Goal: Task Accomplishment & Management: Use online tool/utility

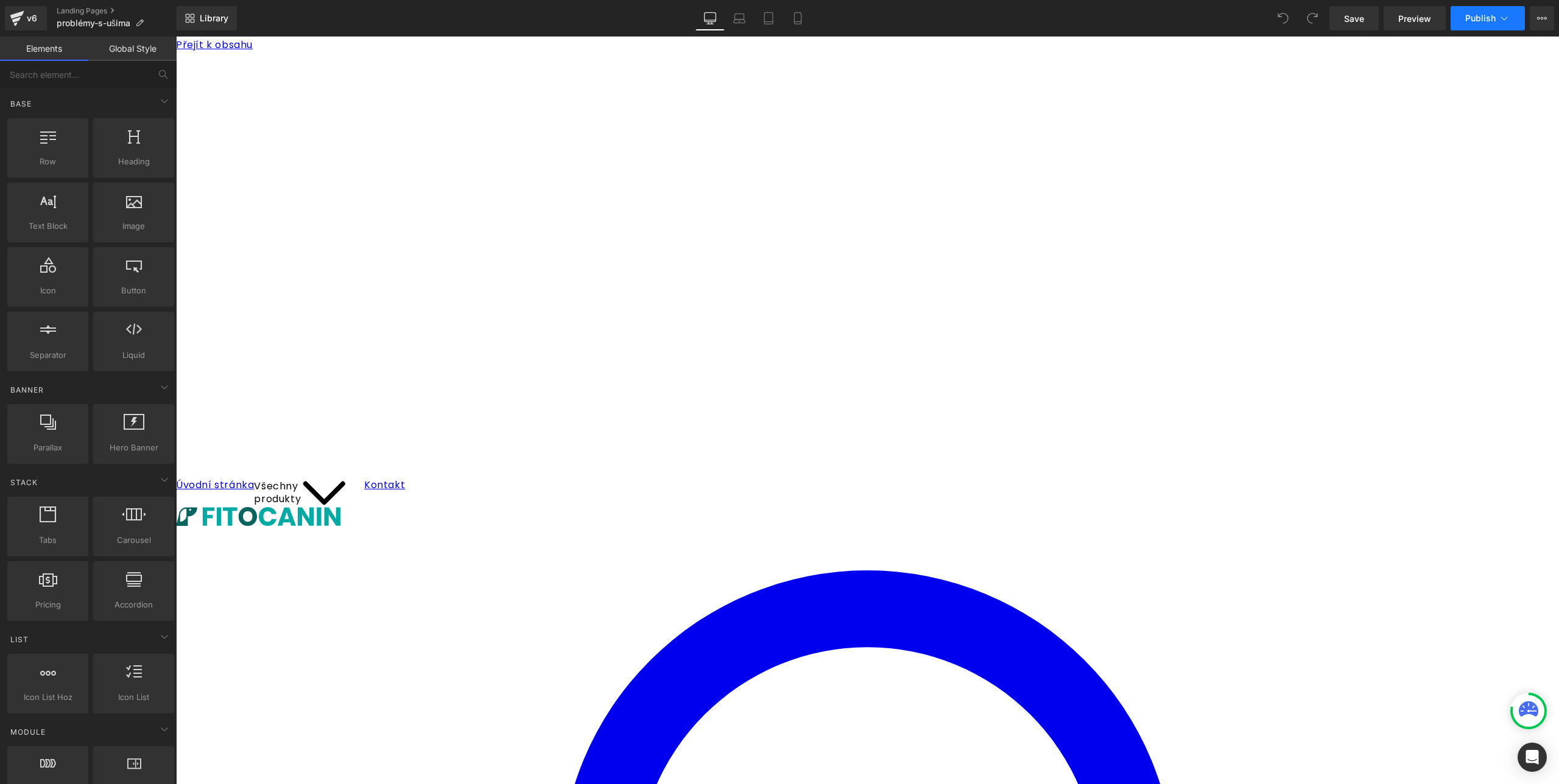
click at [1505, 18] on icon at bounding box center [1505, 18] width 13 height 13
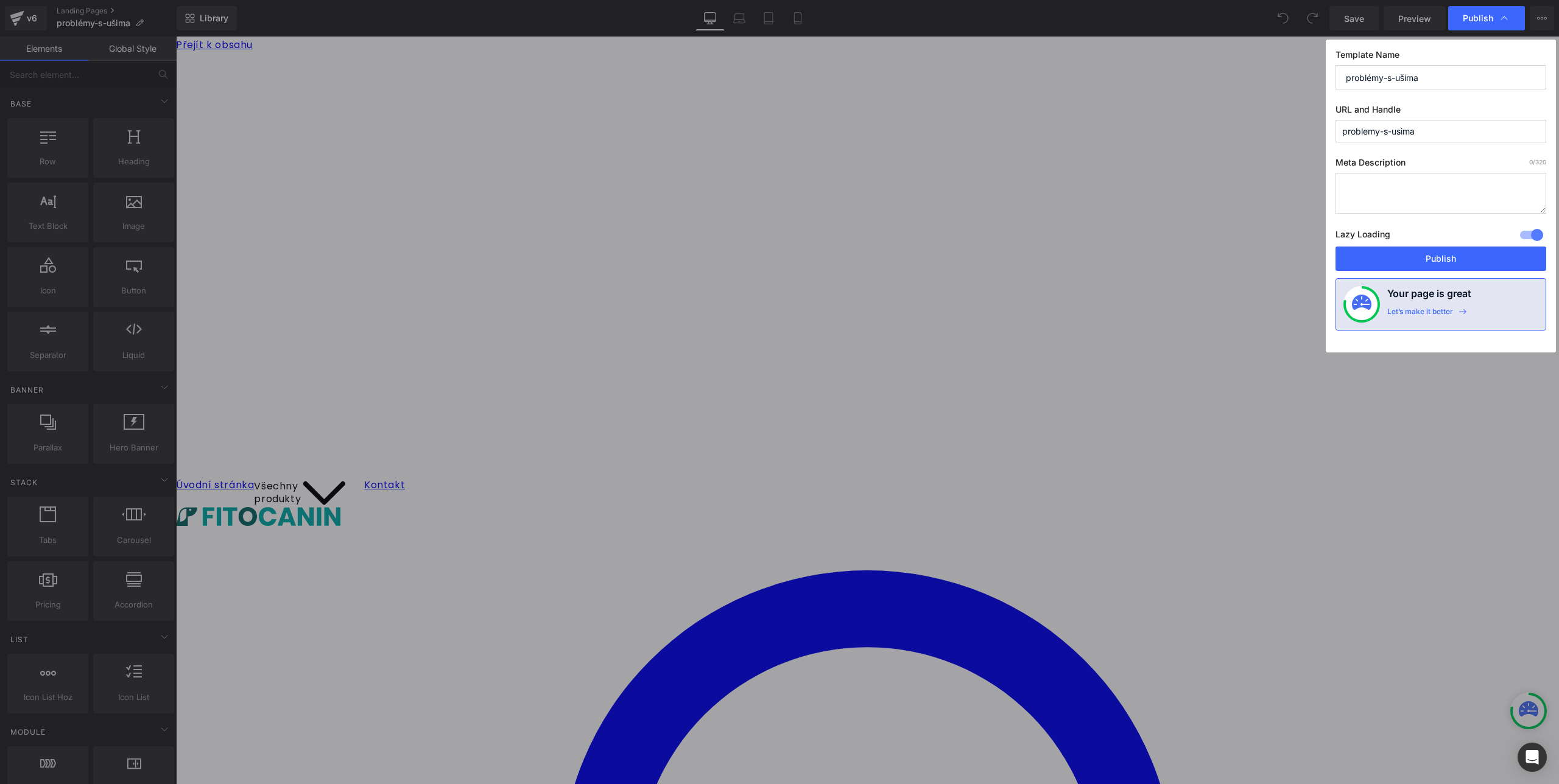
drag, startPoint x: 1435, startPoint y: 131, endPoint x: 1081, endPoint y: 128, distance: 354.0
click at [1081, 128] on div "Publish Template Name problémy-s-ušima URL and Handle problemy-s-usima Meta Des…" at bounding box center [780, 392] width 1559 height 784
paste input "[URL][DOMAIN_NAME]"
drag, startPoint x: 1437, startPoint y: 134, endPoint x: 1314, endPoint y: 123, distance: 123.5
click at [1314, 123] on div "Publish Template Name problémy-s-ušima URL and Handle httpsfitocanin.czpagespro…" at bounding box center [780, 392] width 1559 height 784
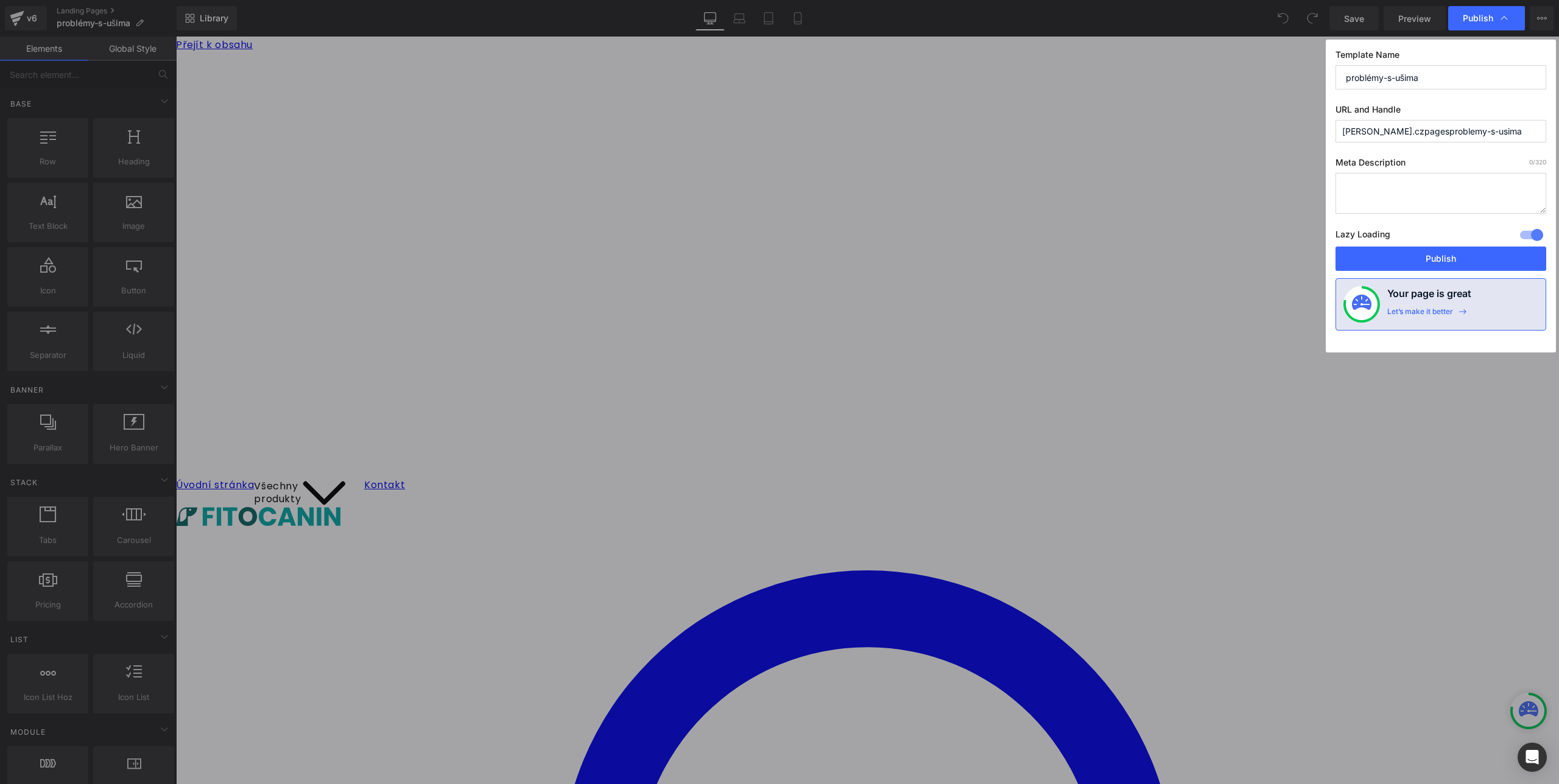
type input "problemy-s-usima"
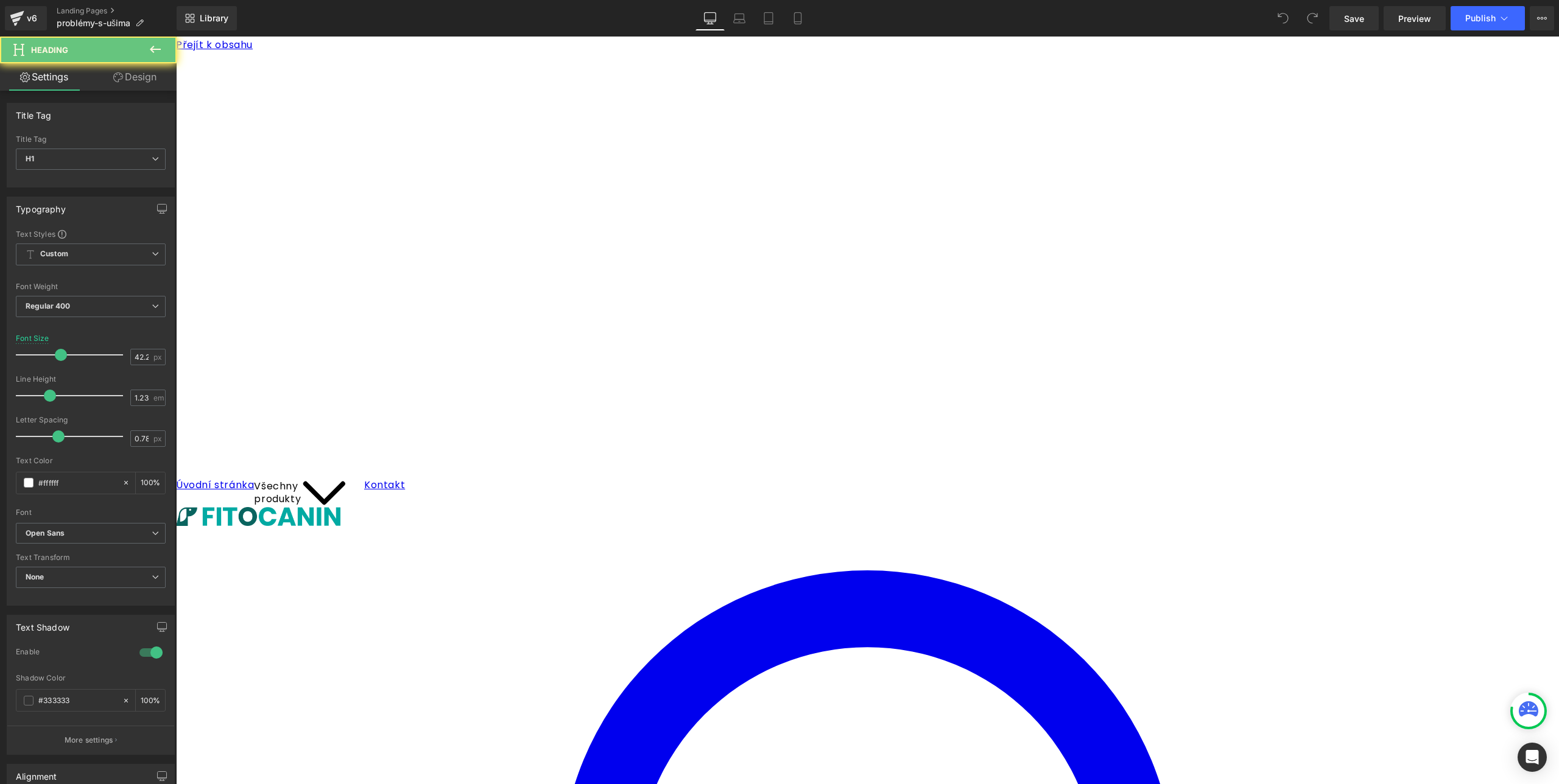
paste div
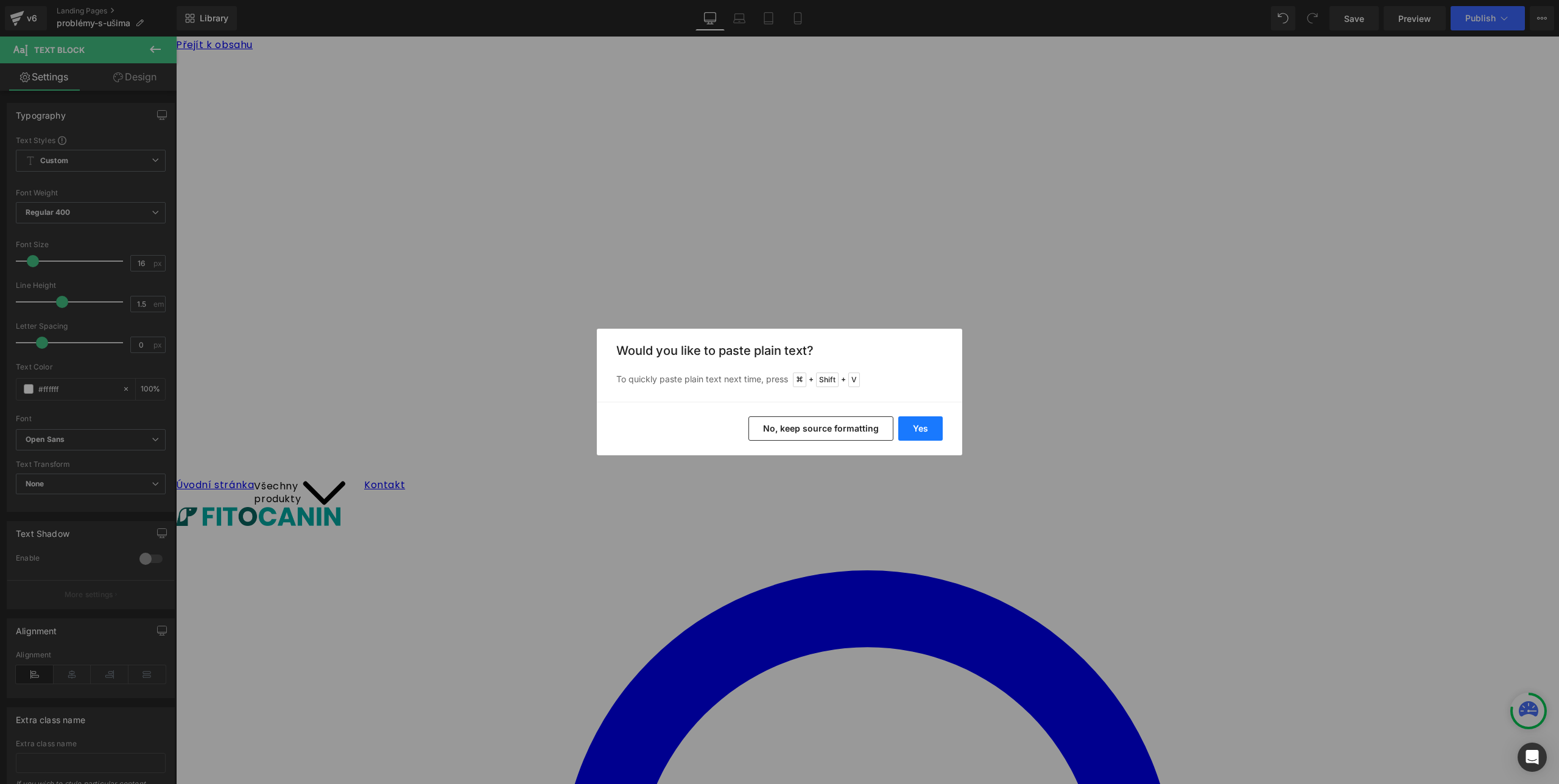
click at [929, 426] on button "Yes" at bounding box center [920, 428] width 45 height 24
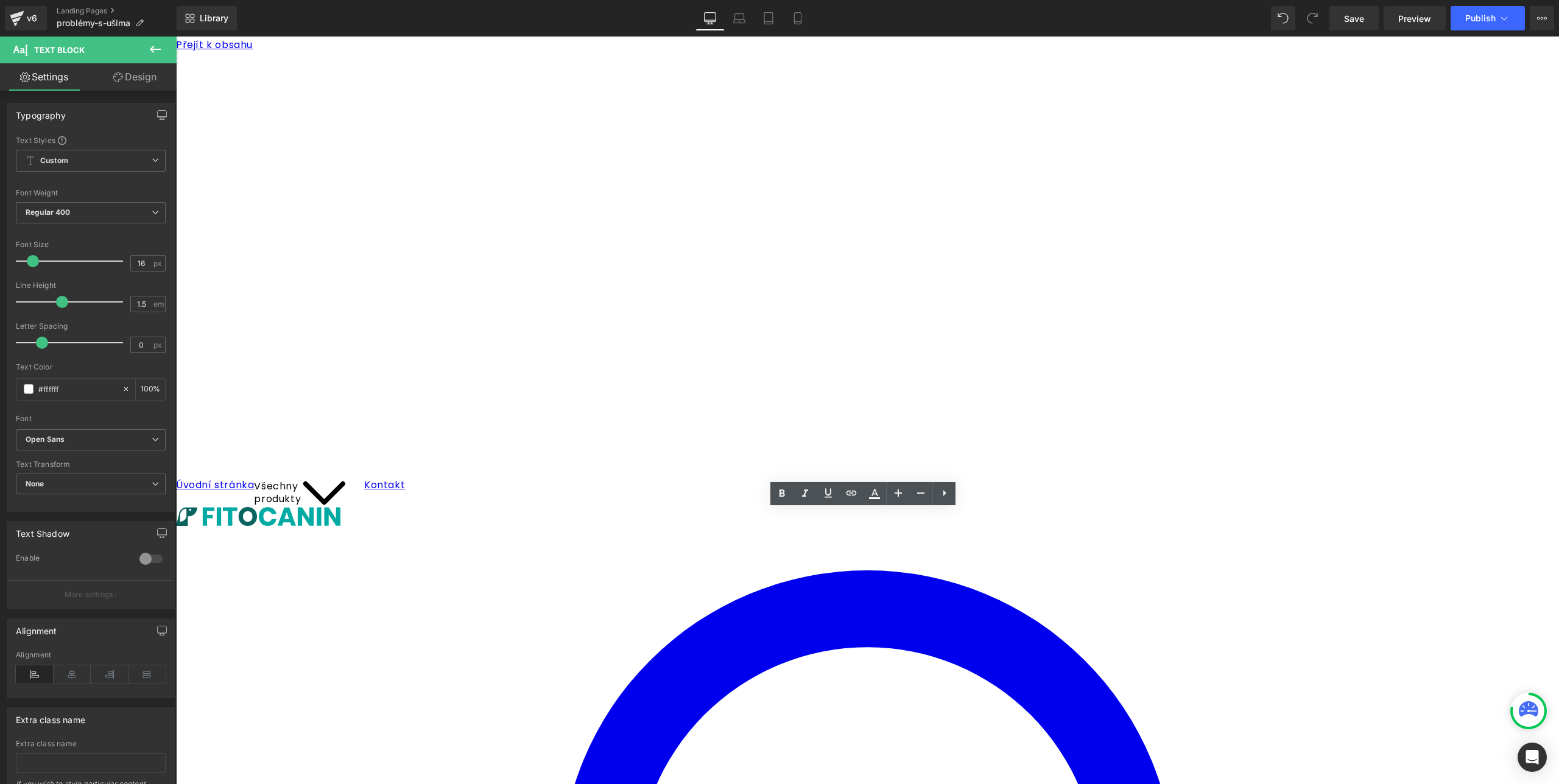
drag, startPoint x: 657, startPoint y: 516, endPoint x: 893, endPoint y: 520, distance: 236.0
drag, startPoint x: 677, startPoint y: 523, endPoint x: 657, endPoint y: 518, distance: 20.6
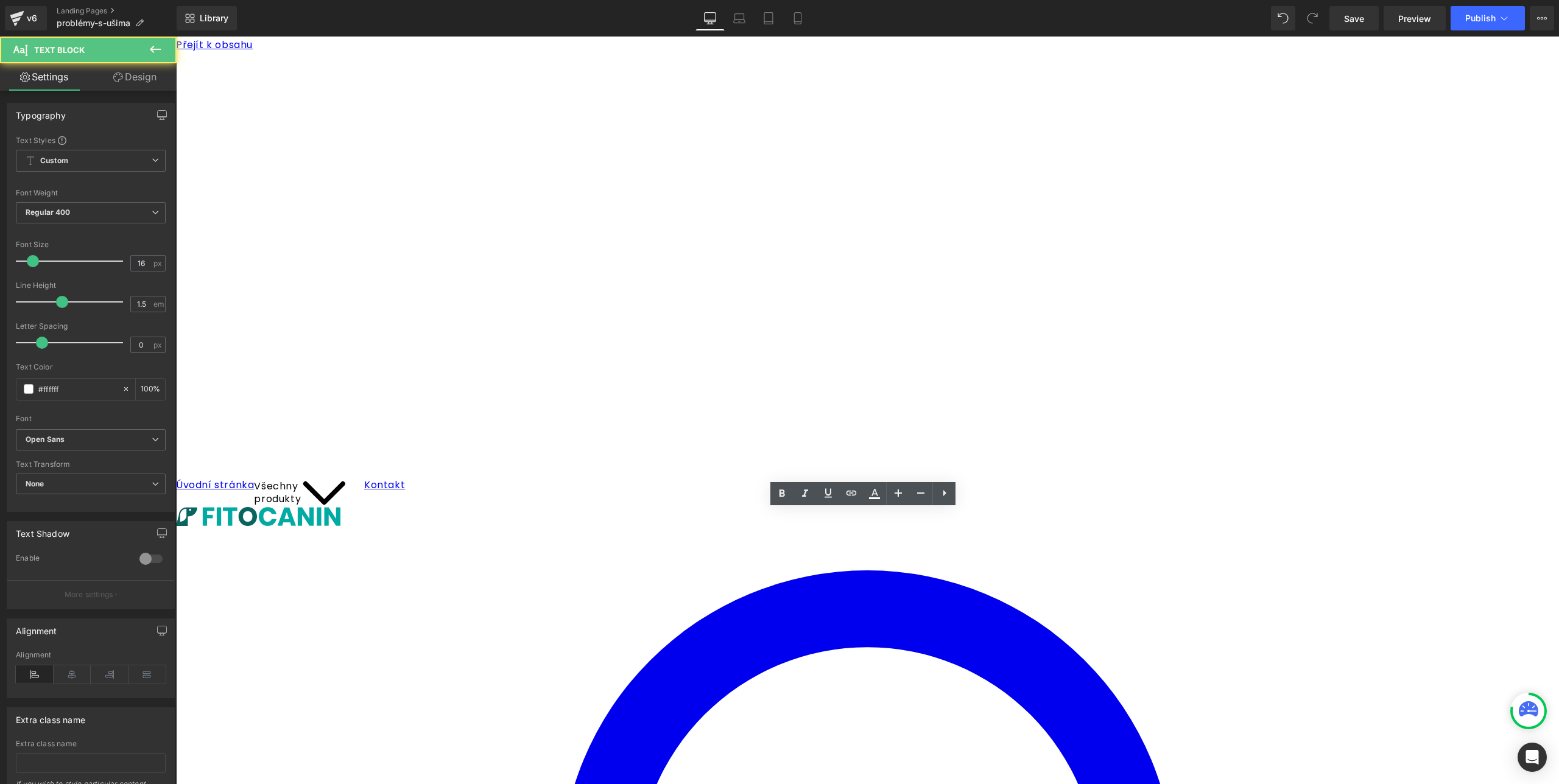
copy strong "nebo"
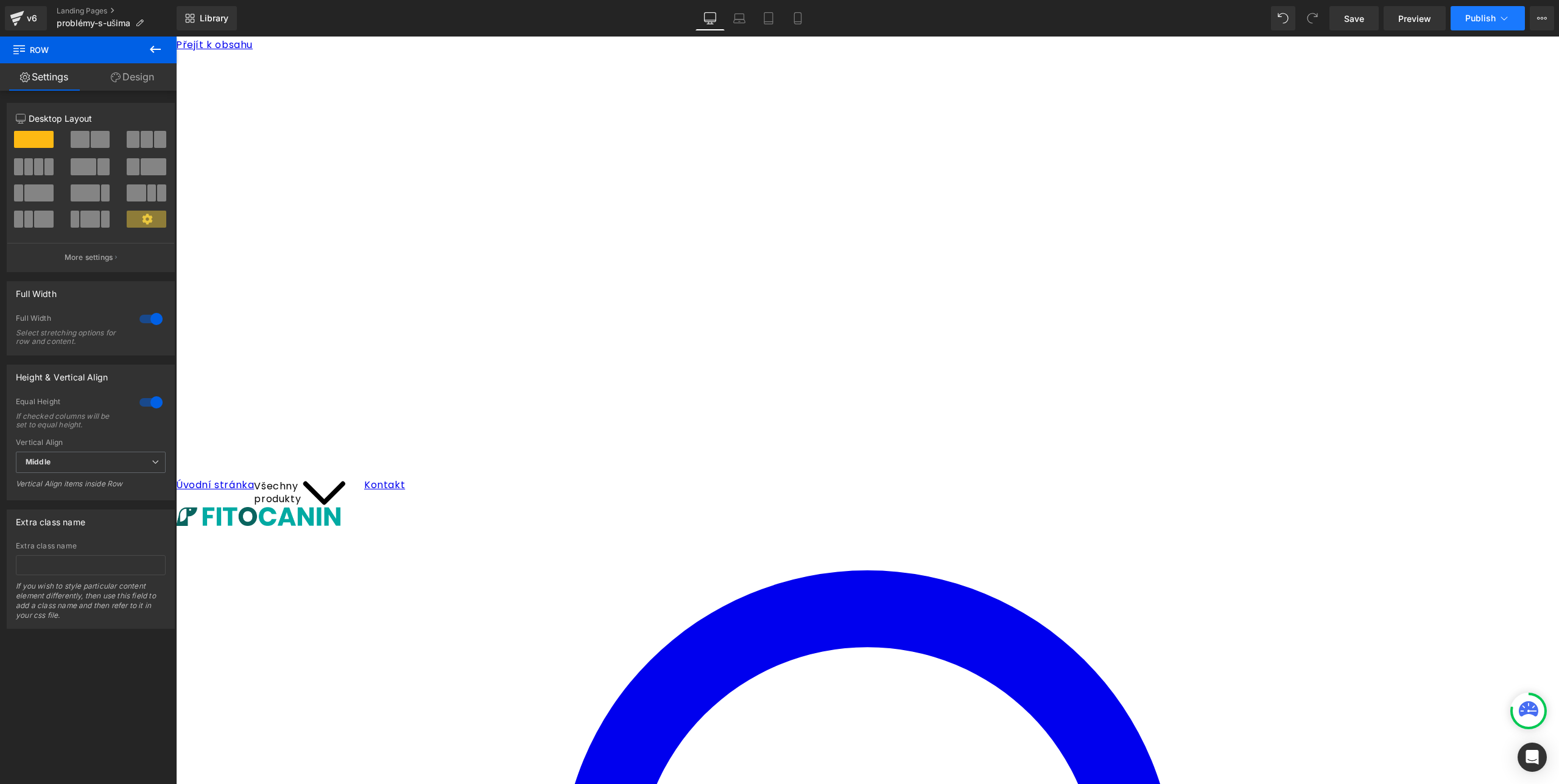
click at [1488, 17] on span "Publish" at bounding box center [1480, 18] width 30 height 10
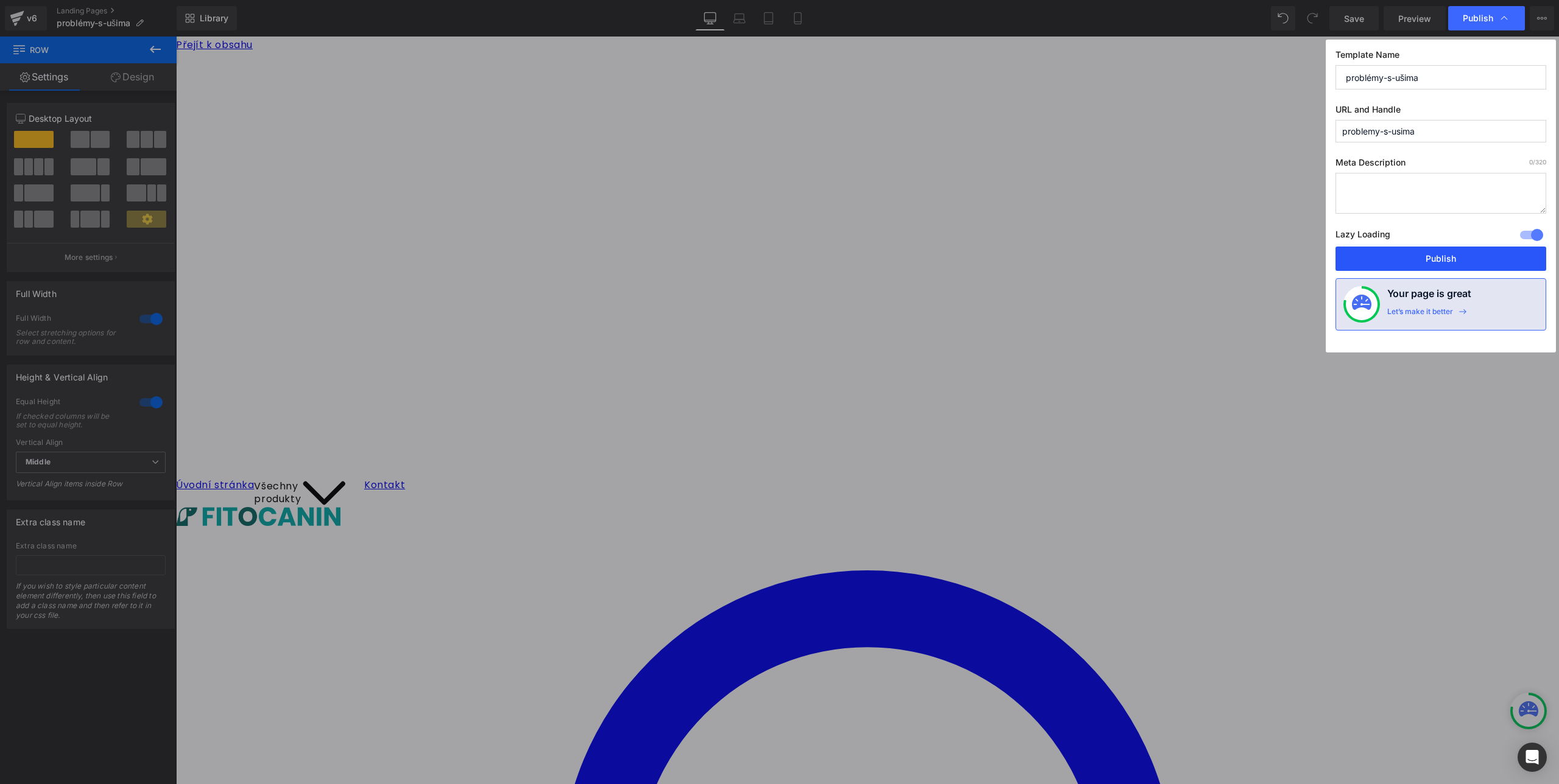
click at [1419, 256] on button "Publish" at bounding box center [1440, 258] width 211 height 24
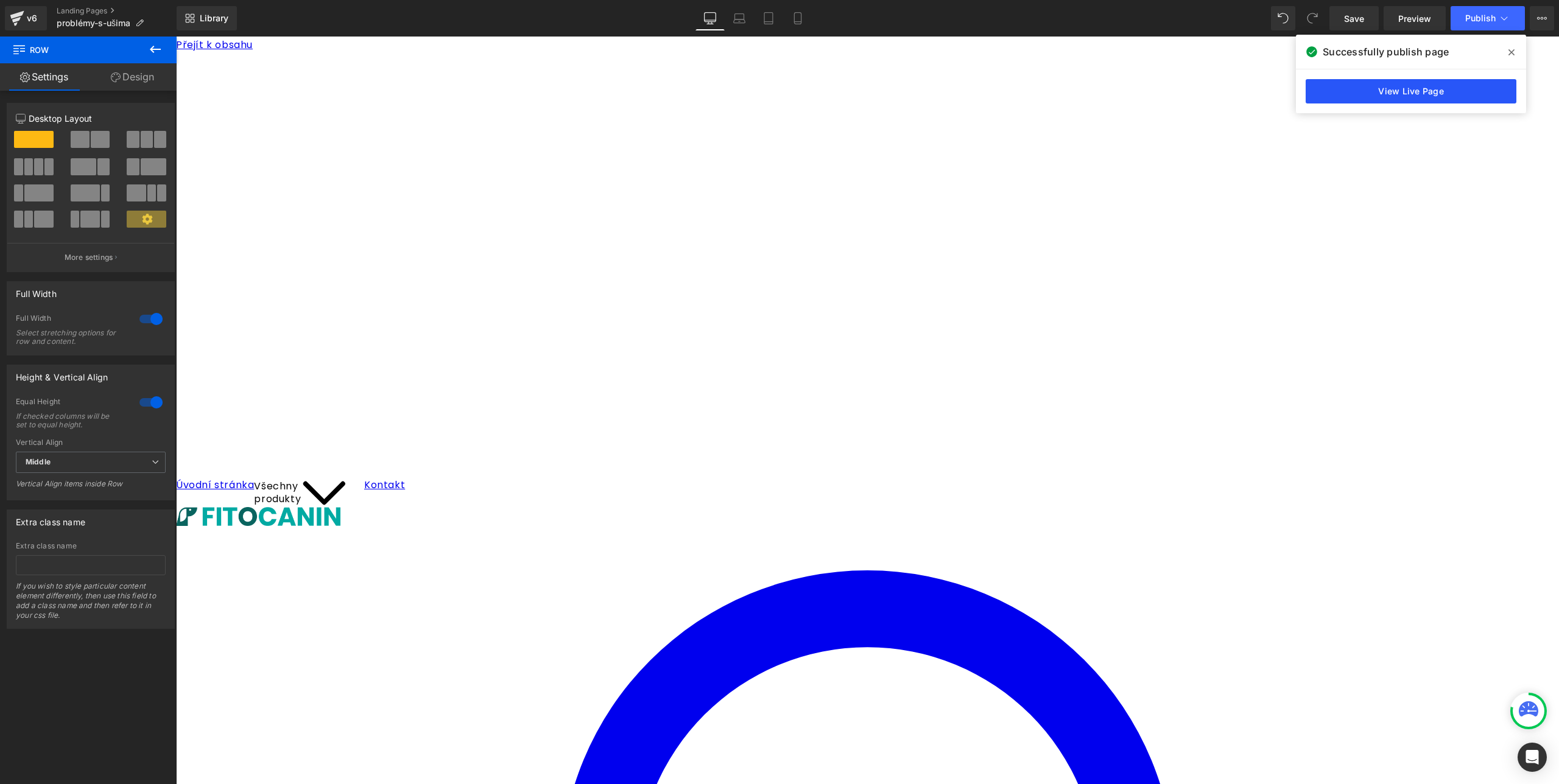
click at [1451, 95] on link "View Live Page" at bounding box center [1411, 90] width 211 height 24
click at [745, 22] on icon at bounding box center [740, 18] width 13 height 13
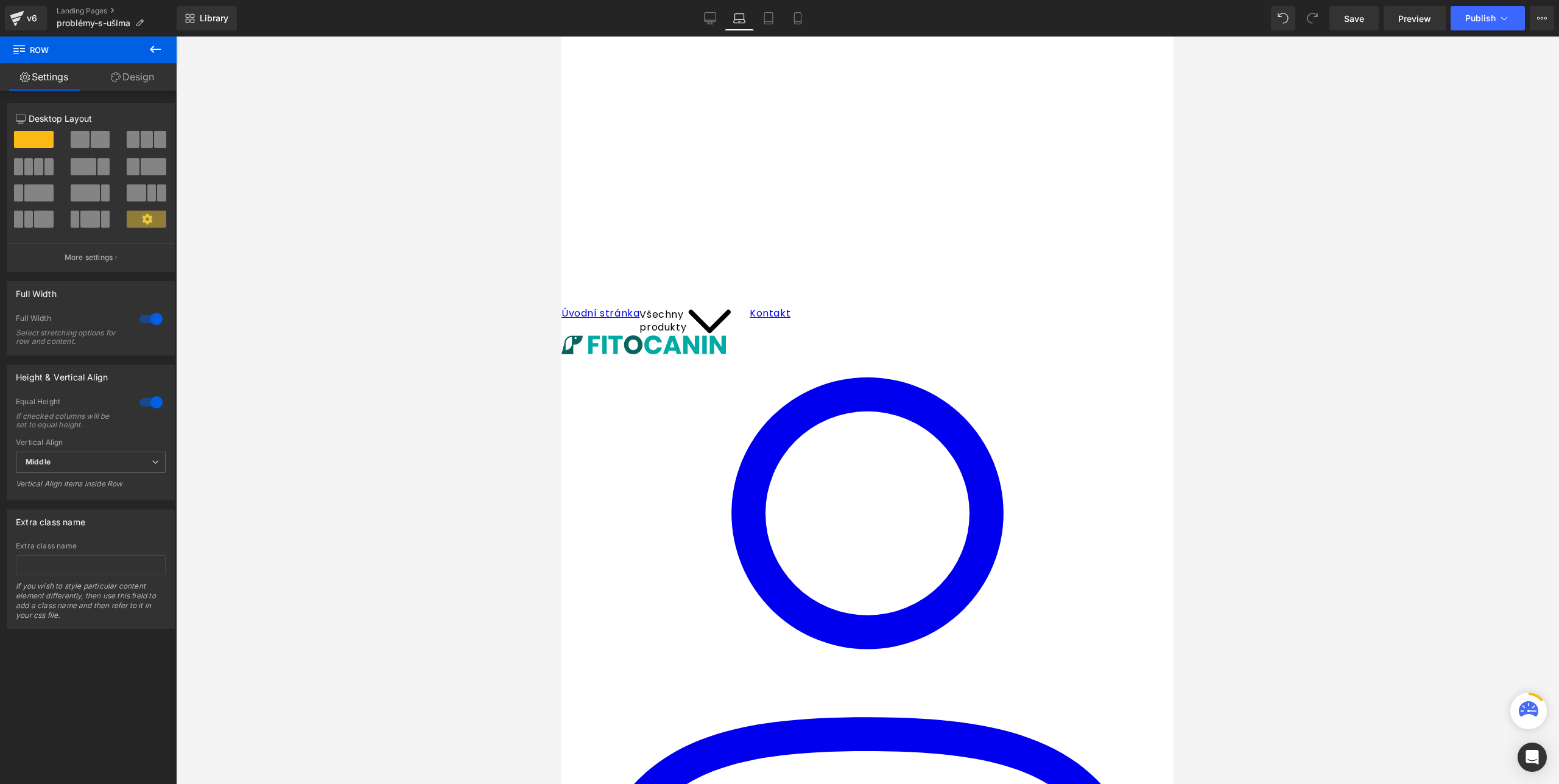
scroll to position [179, 0]
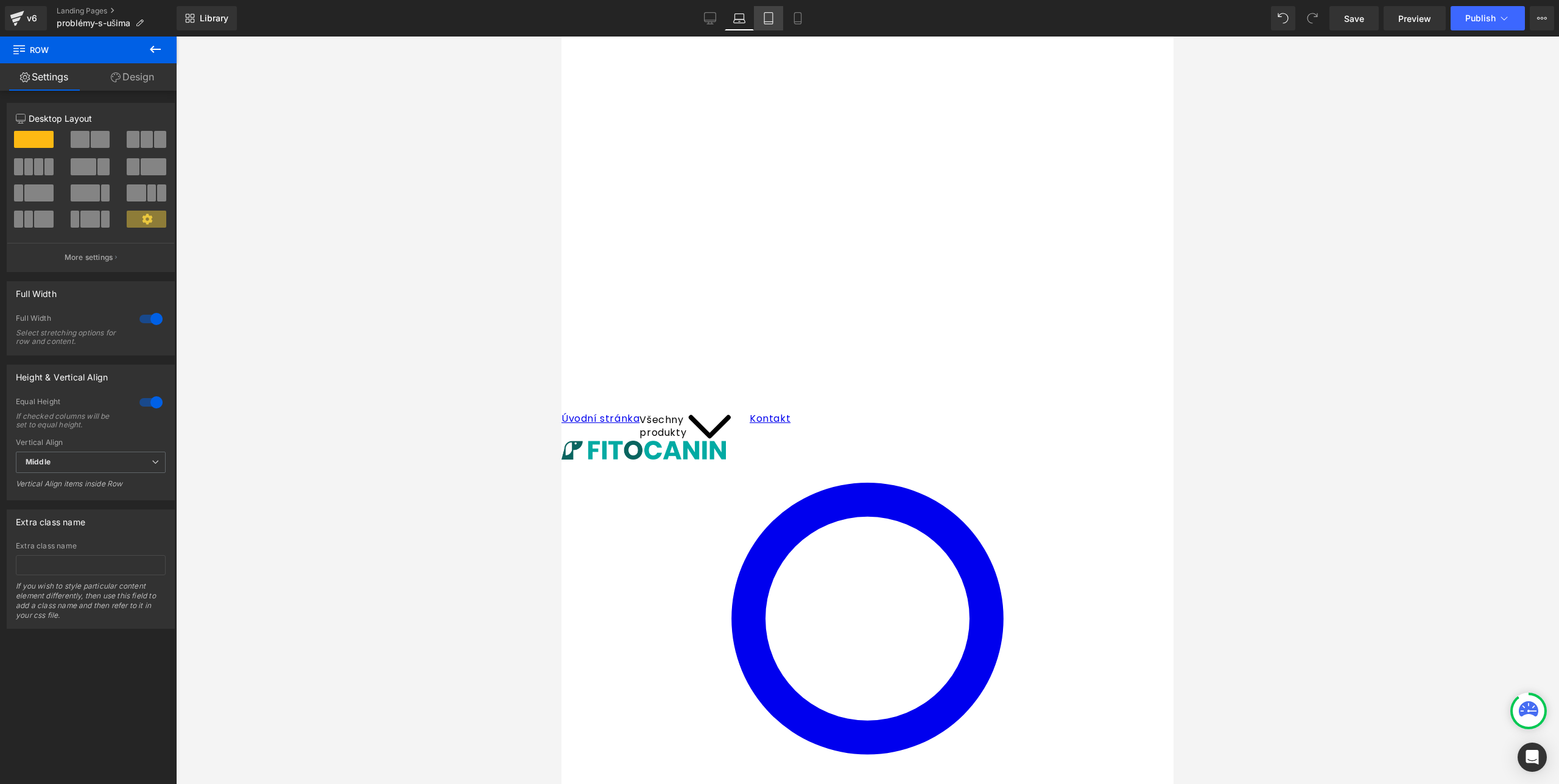
click at [762, 14] on link "Tablet" at bounding box center [769, 17] width 29 height 24
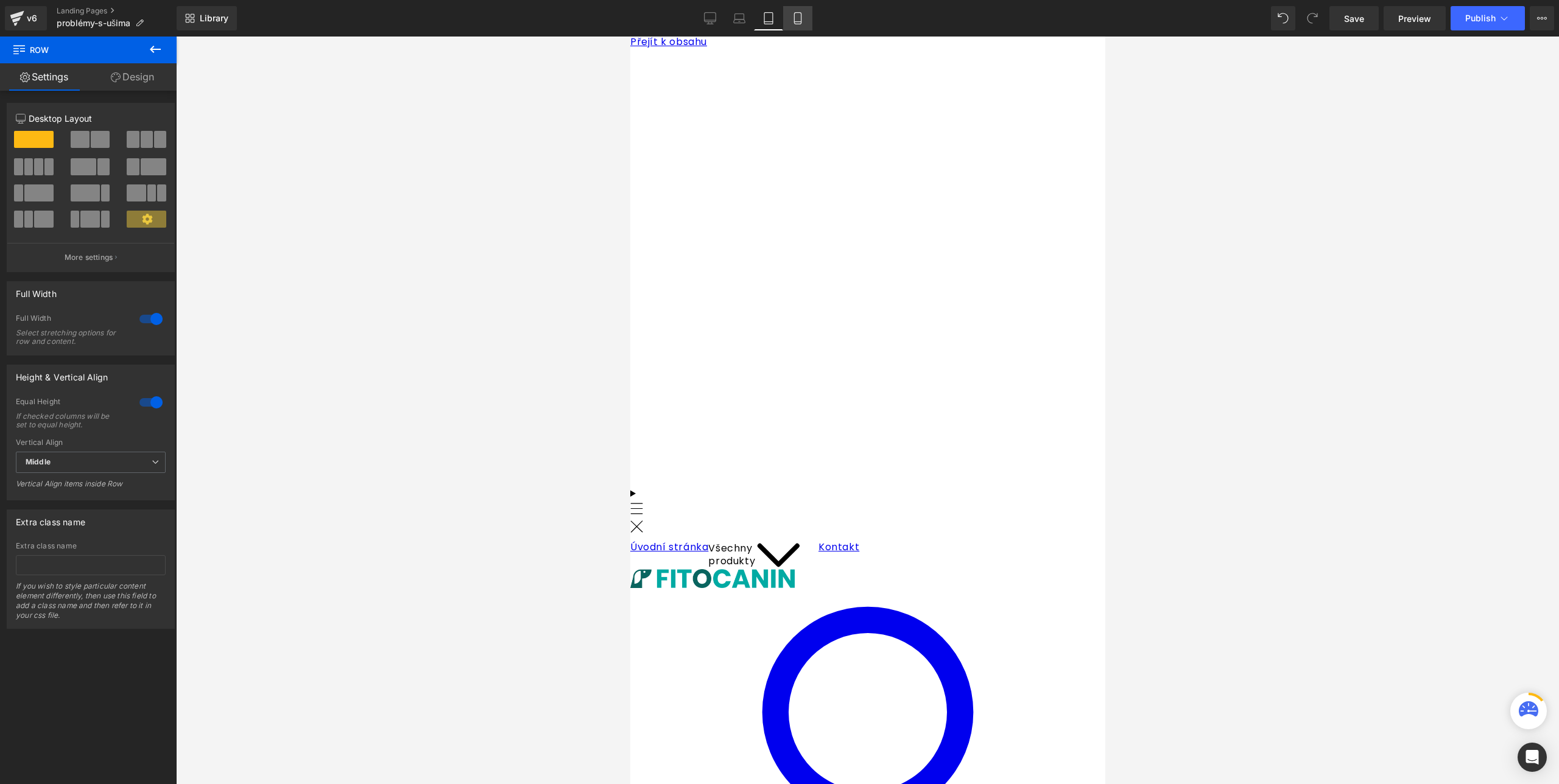
scroll to position [0, 0]
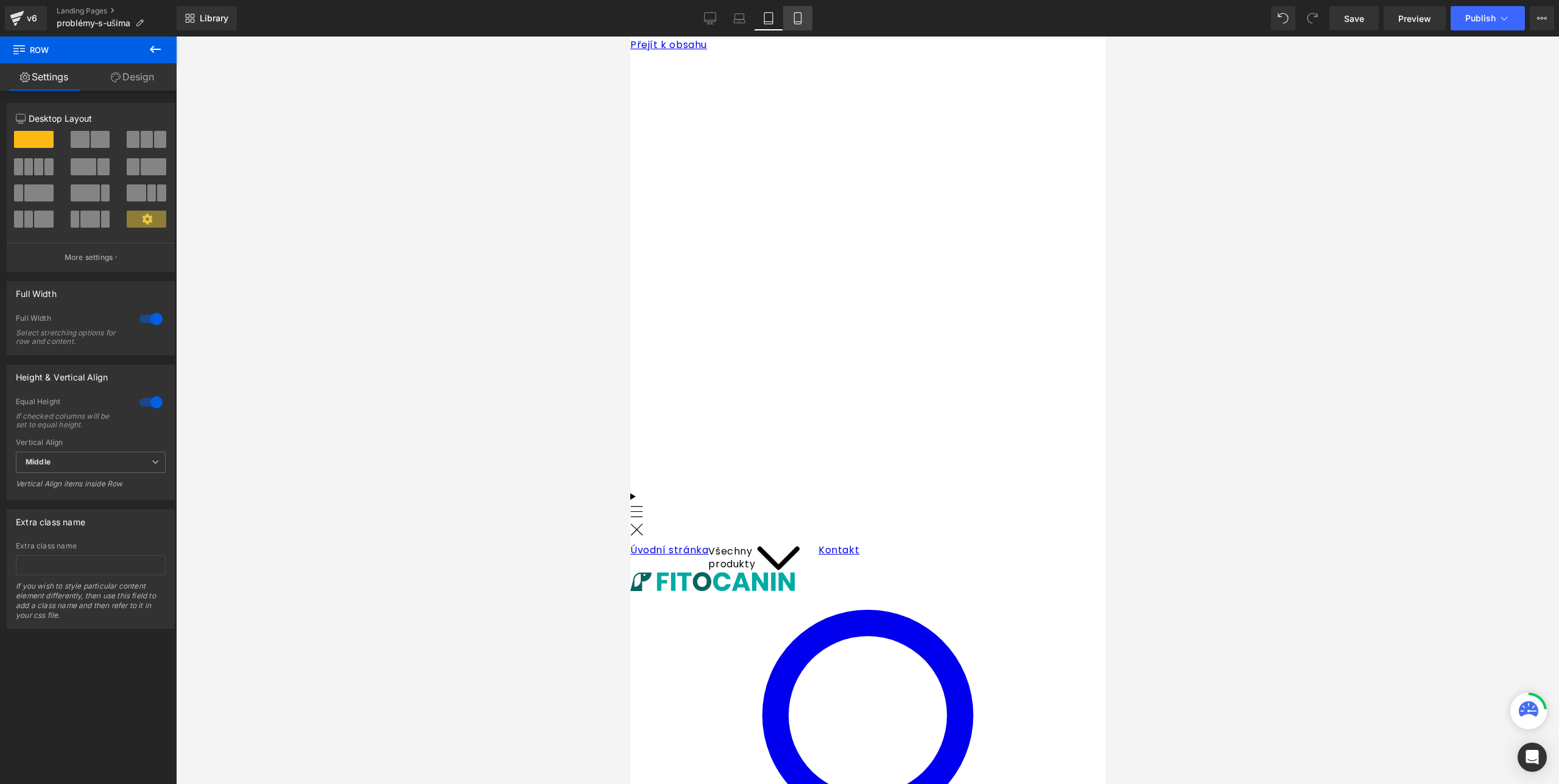
click at [806, 20] on link "Mobile" at bounding box center [798, 17] width 29 height 24
